Goal: Information Seeking & Learning: Learn about a topic

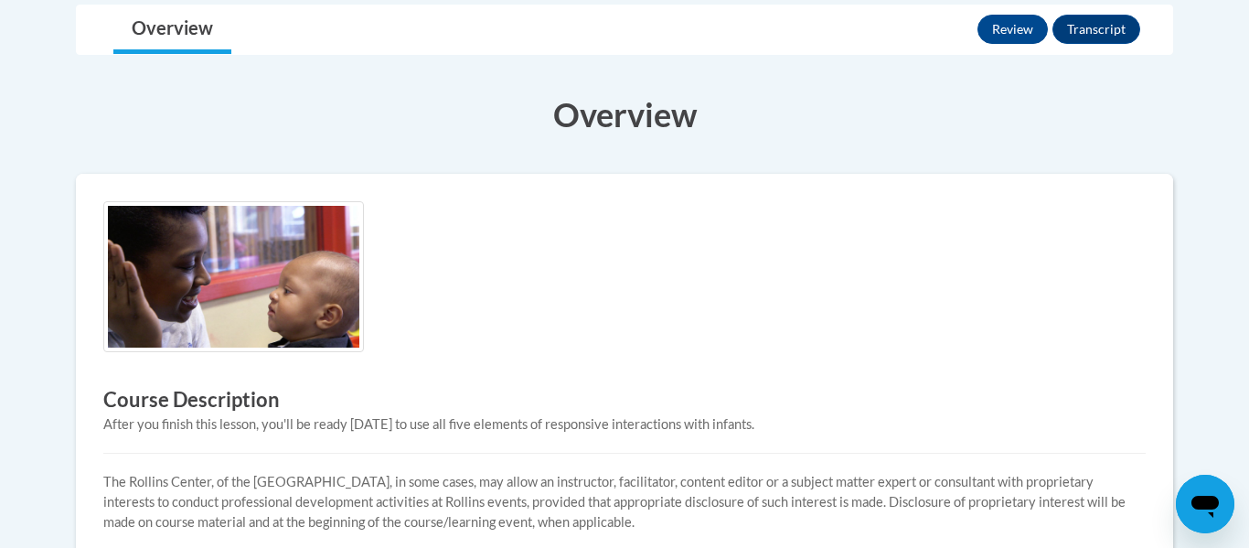
click at [1175, 63] on div "Toggle navigation Overview Lessons Review Transcript Overview Course Descriptio…" at bounding box center [624, 377] width 1124 height 745
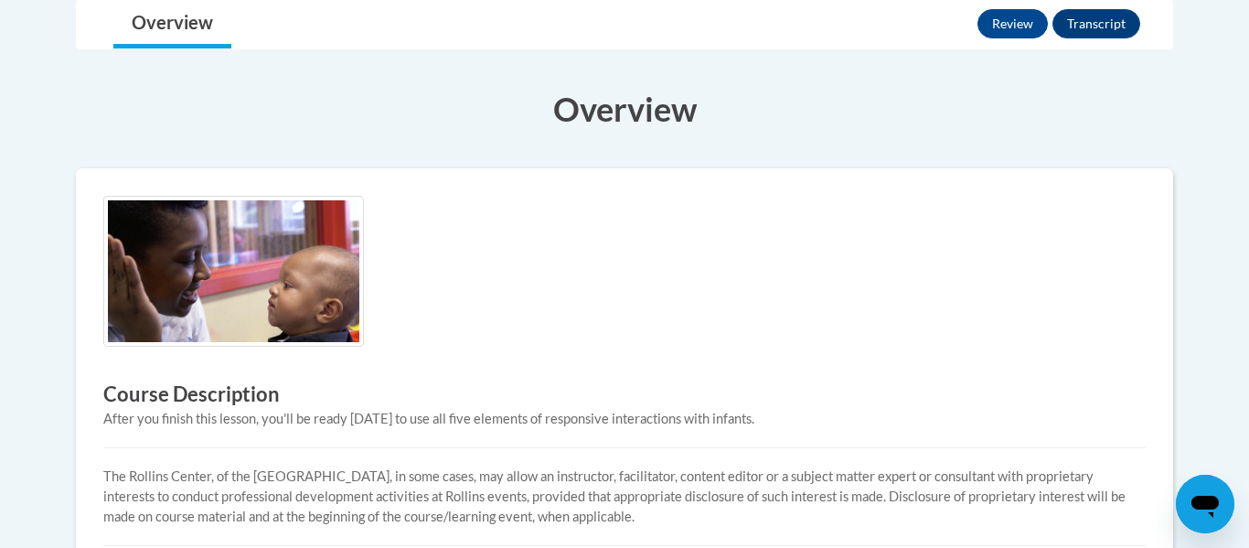
scroll to position [462, 0]
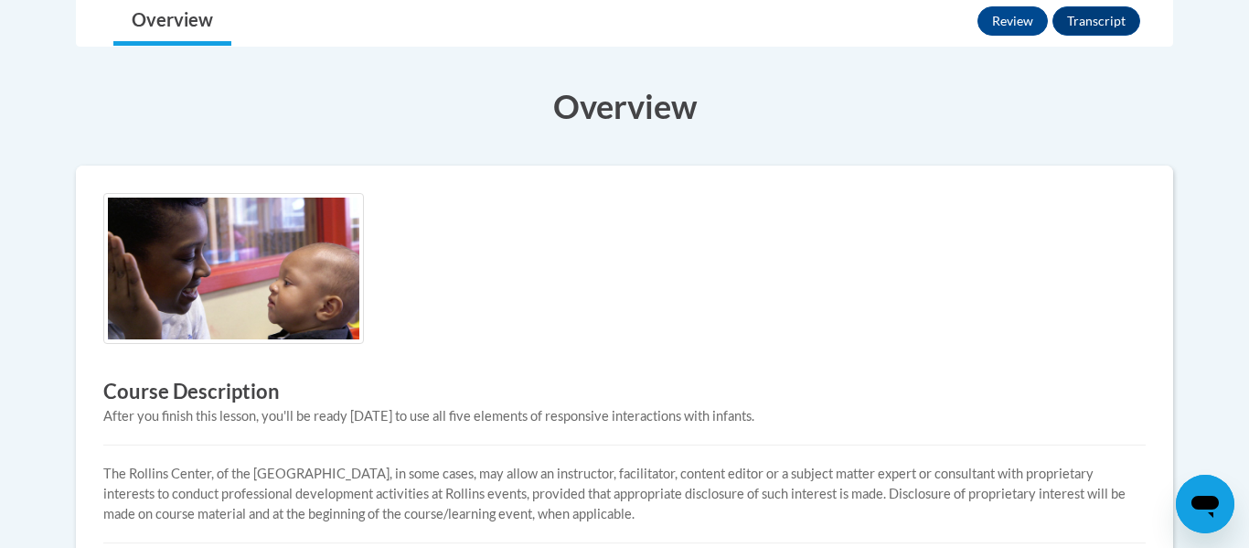
click at [1237, 275] on body "This site uses cookies to help improve your learning experience. By continuing …" at bounding box center [624, 345] width 1249 height 1614
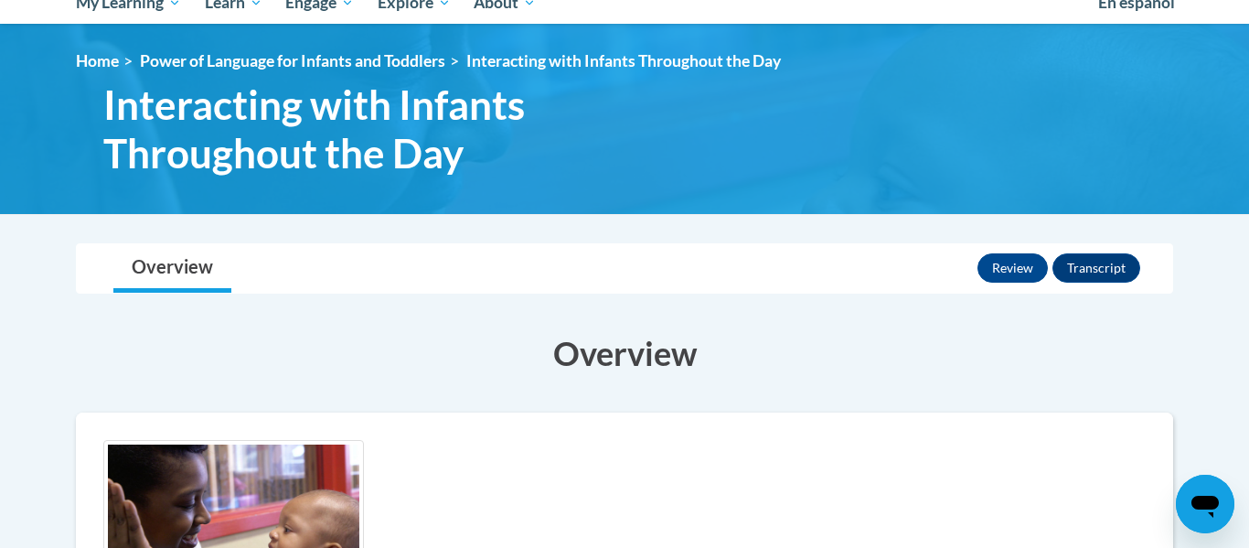
scroll to position [212, 0]
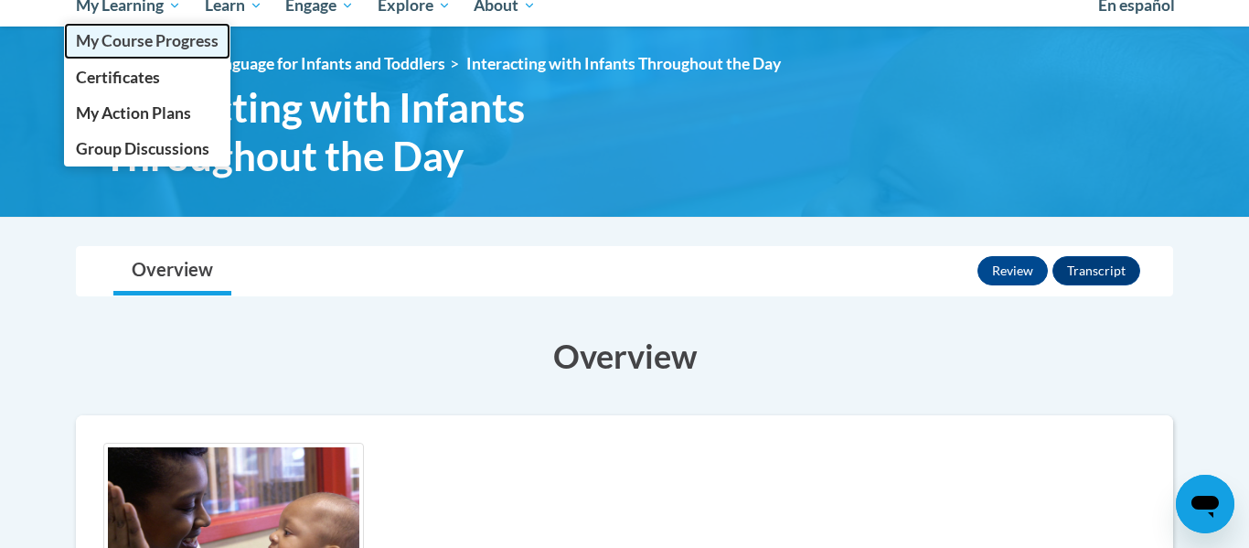
click at [141, 43] on span "My Course Progress" at bounding box center [147, 40] width 143 height 19
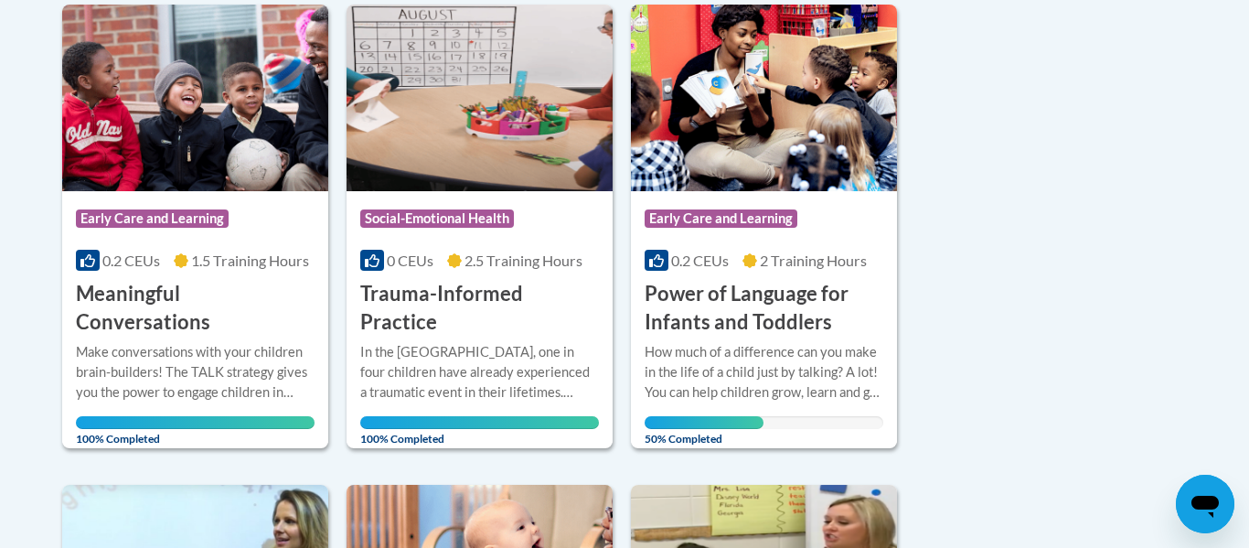
scroll to position [1241, 0]
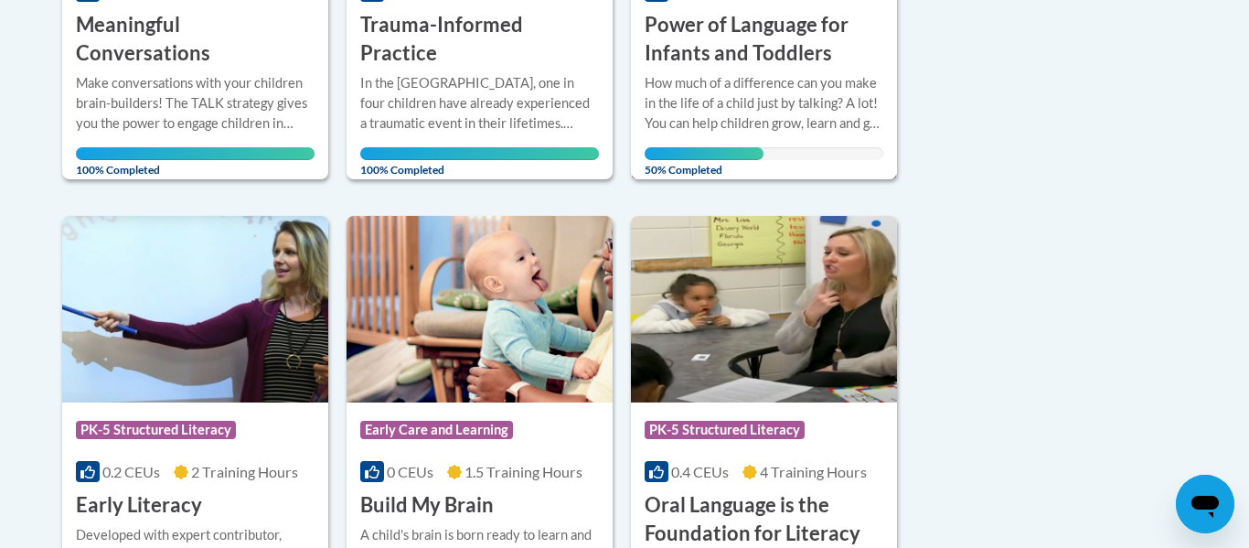
click at [794, 126] on div "How much of a difference can you make in the life of a child just by talking? A…" at bounding box center [764, 103] width 239 height 60
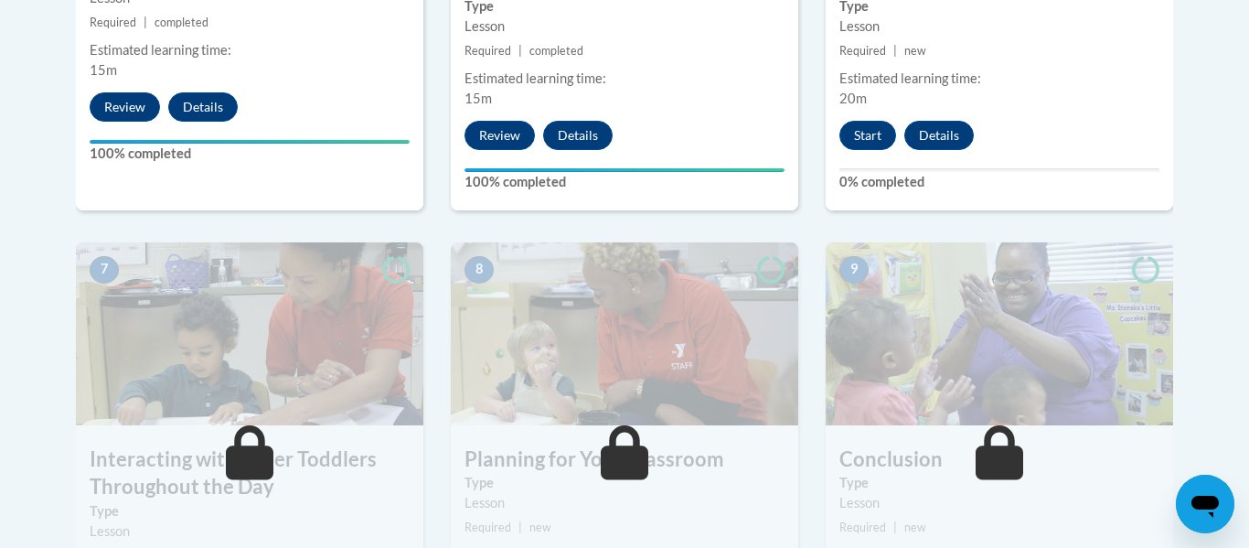
scroll to position [1390, 0]
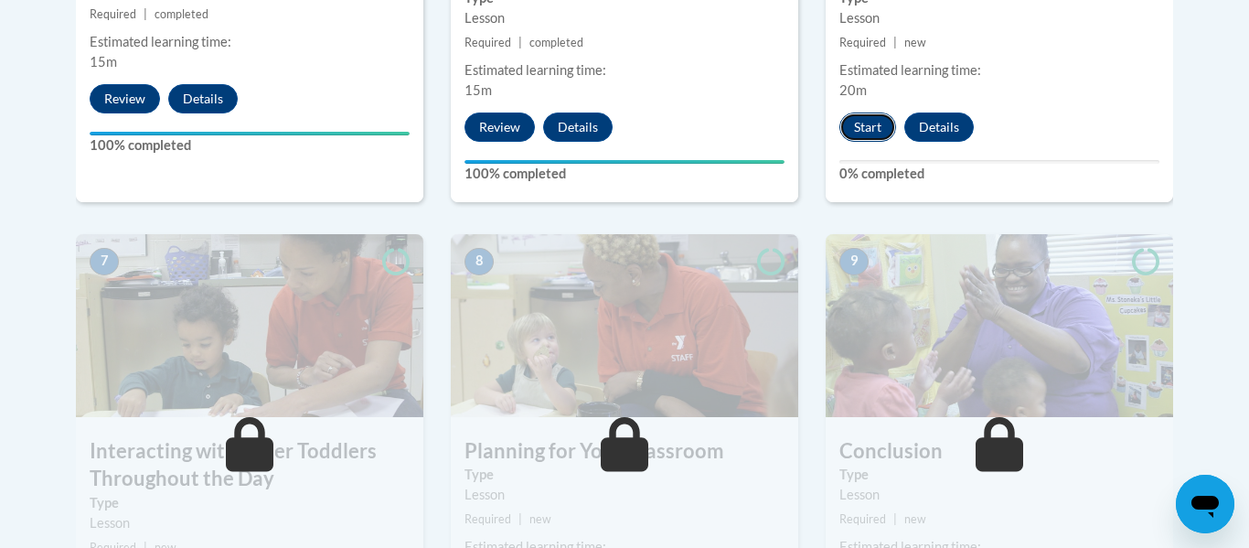
click at [866, 112] on button "Start" at bounding box center [867, 126] width 57 height 29
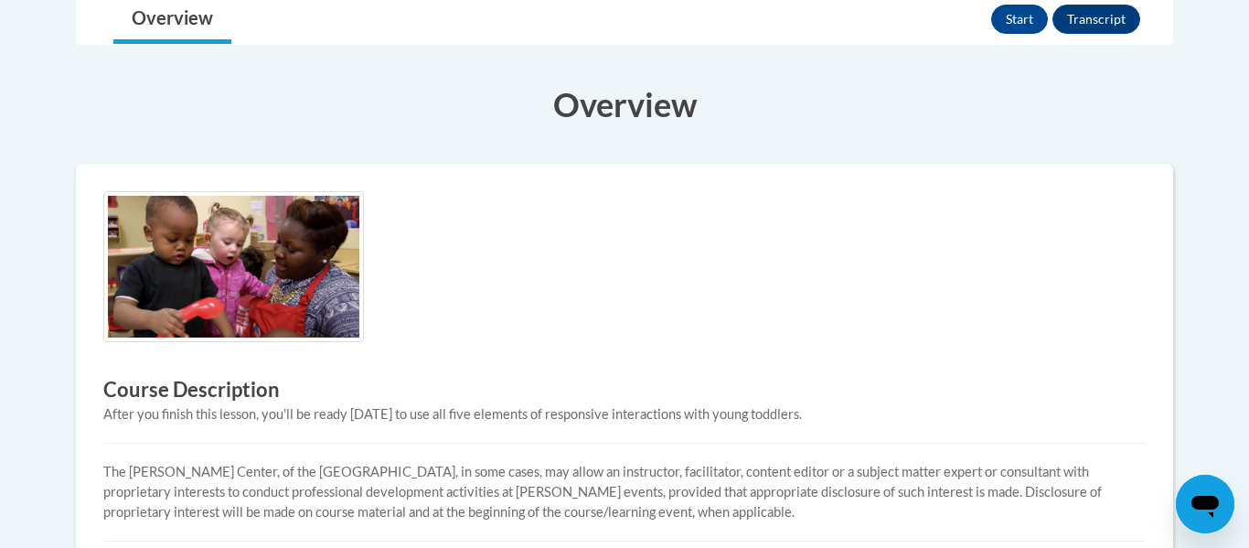
scroll to position [180, 0]
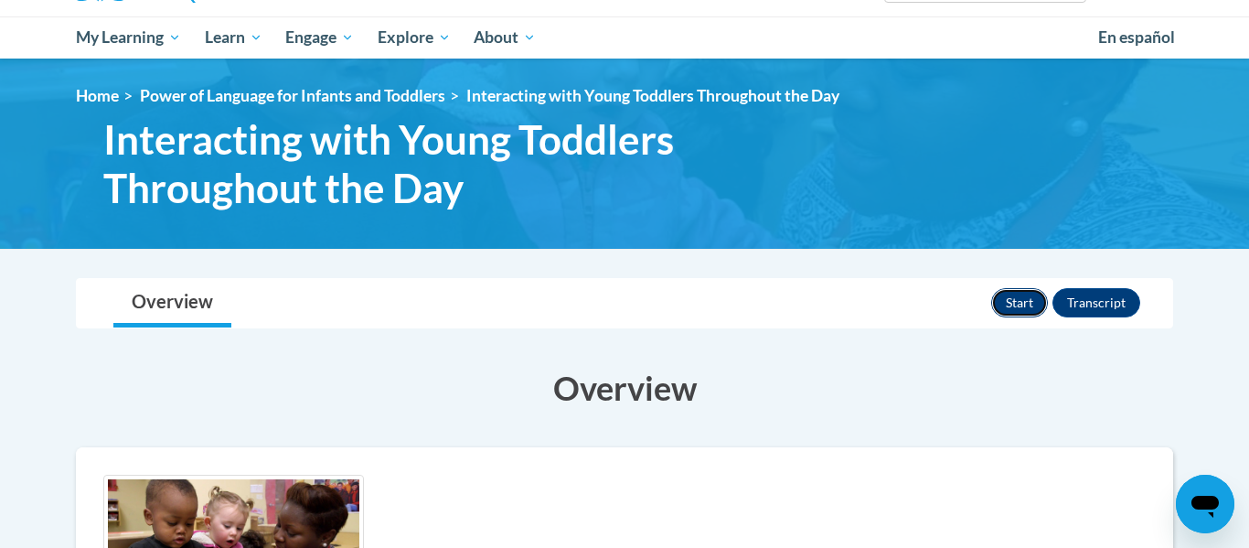
click at [1007, 298] on button "Start" at bounding box center [1019, 302] width 57 height 29
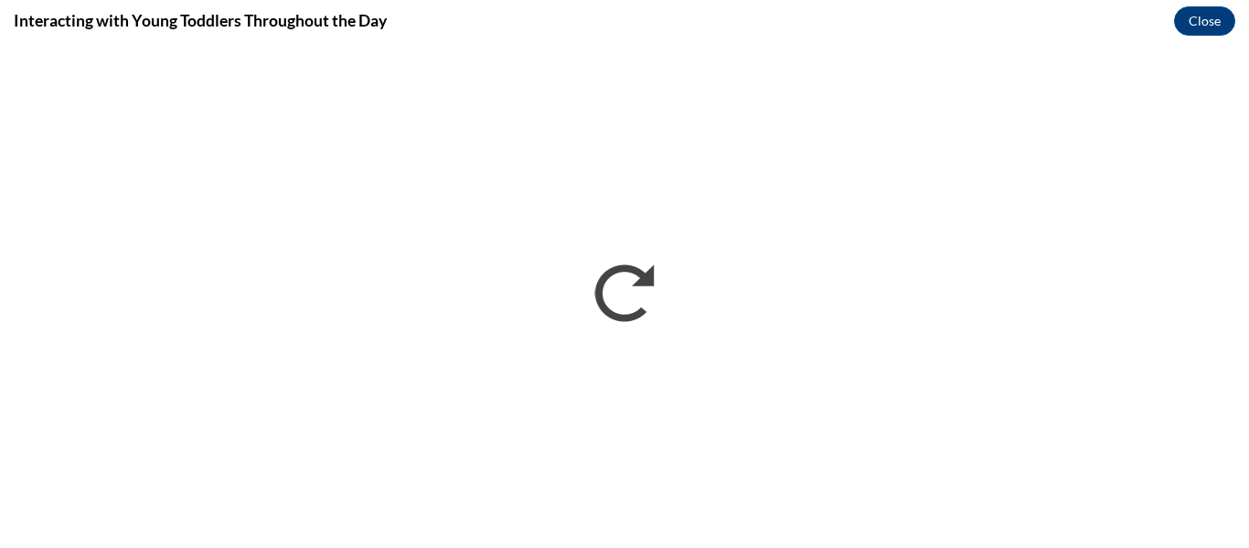
scroll to position [0, 0]
